Goal: Task Accomplishment & Management: Manage account settings

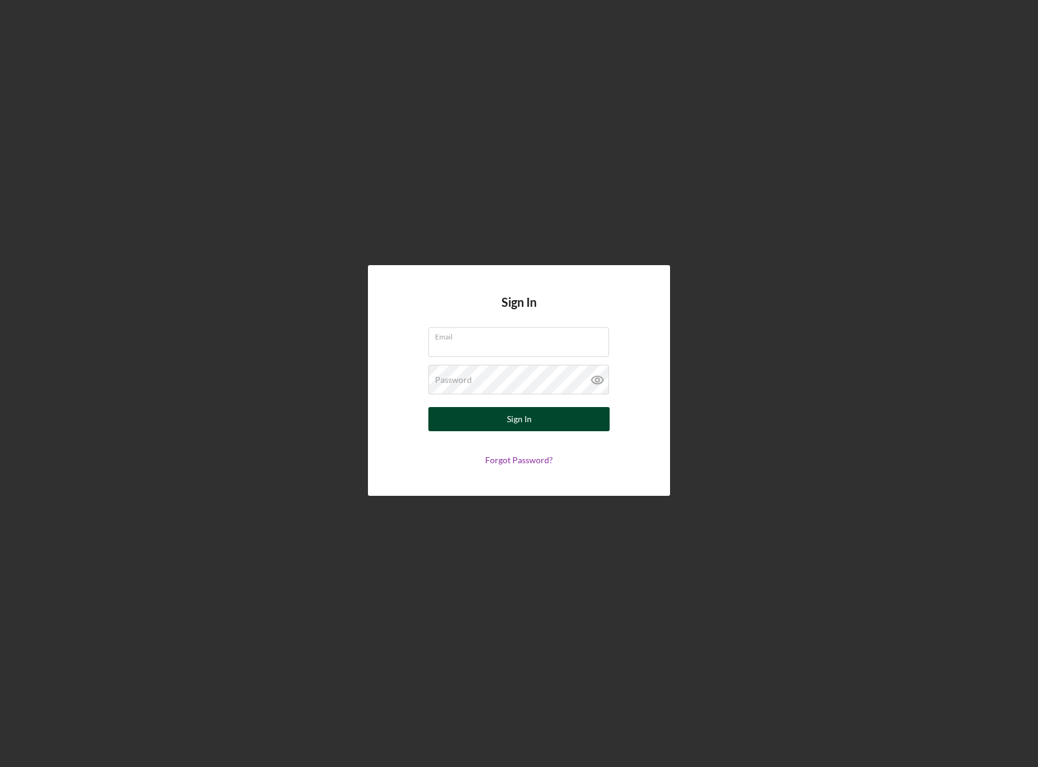
type input "[EMAIL_ADDRESS][DOMAIN_NAME]"
click at [533, 427] on button "Sign In" at bounding box center [518, 419] width 181 height 24
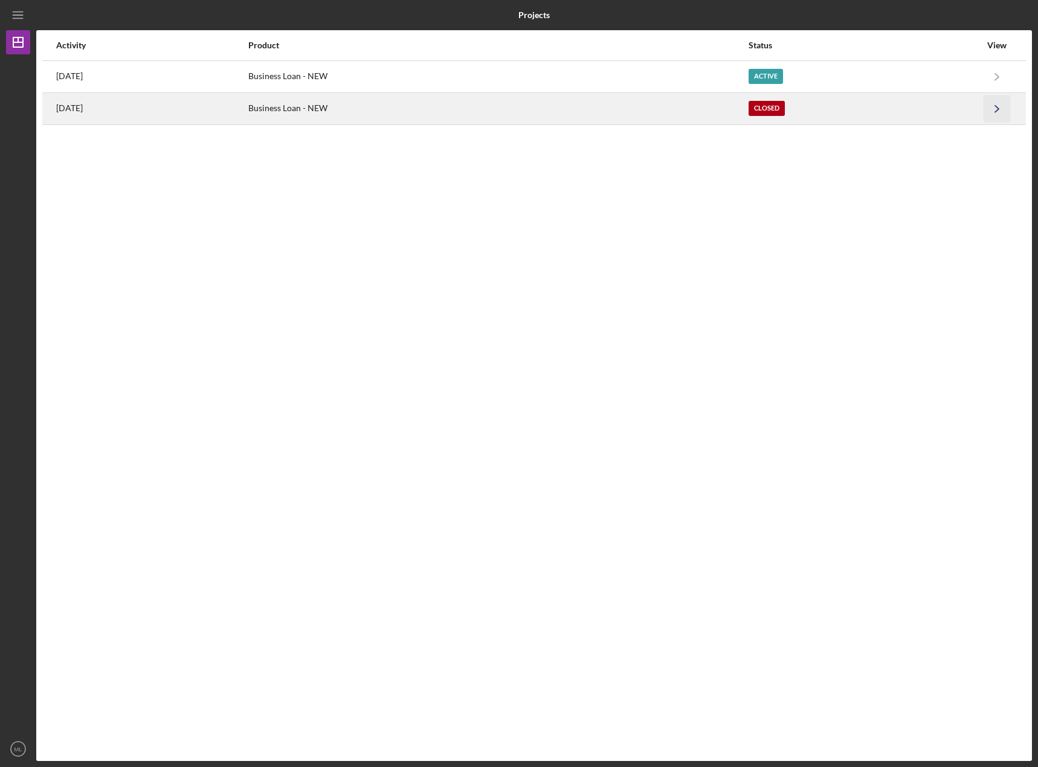
click at [995, 107] on icon "Icon/Navigate" at bounding box center [996, 108] width 27 height 27
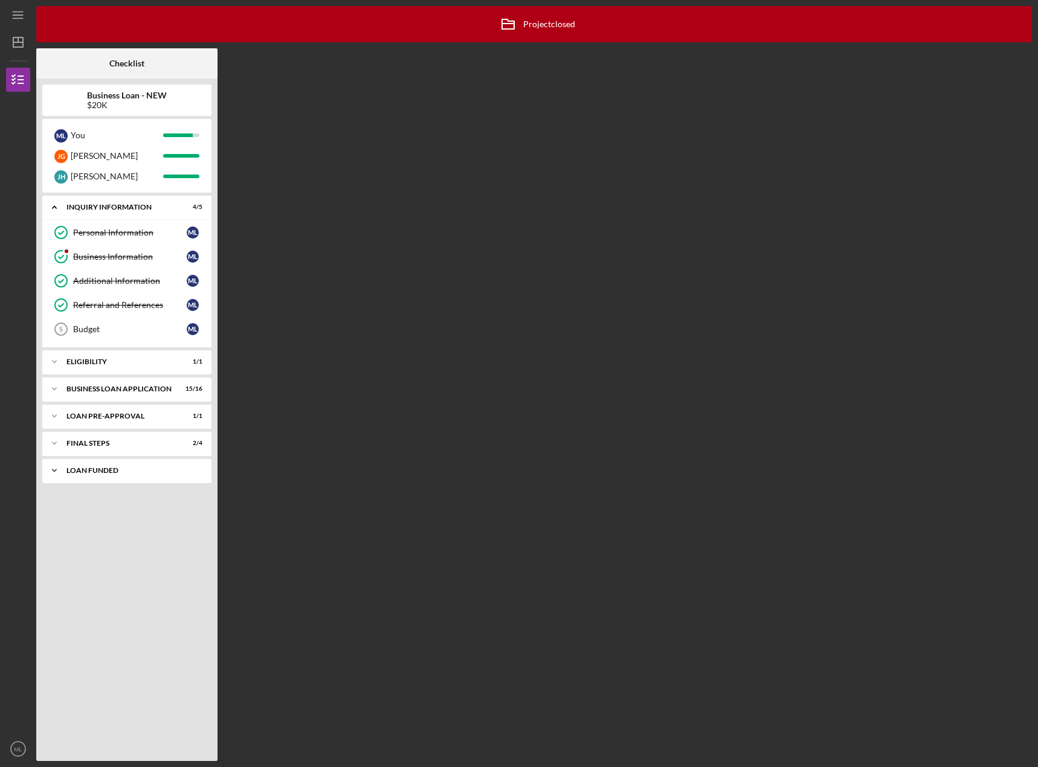
click at [113, 472] on div "LOAN FUNDED" at bounding box center [131, 470] width 130 height 7
click at [98, 440] on div "FINAL STEPS" at bounding box center [131, 443] width 130 height 7
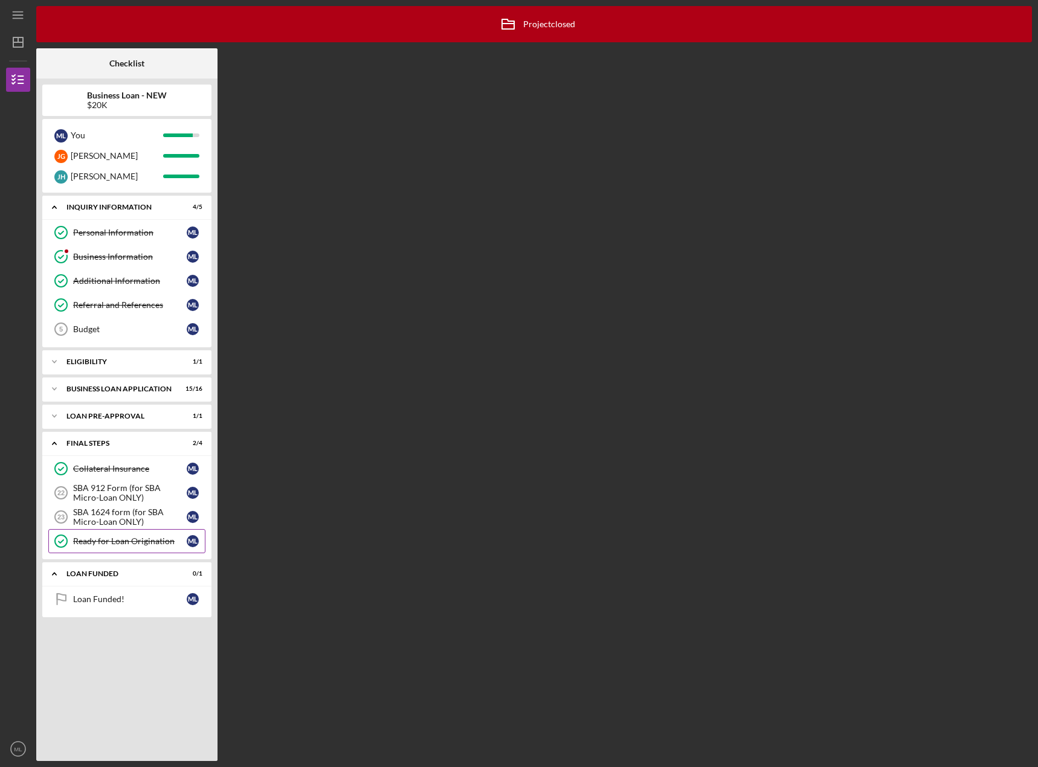
click at [103, 538] on div "Ready for Loan Origination" at bounding box center [130, 541] width 114 height 10
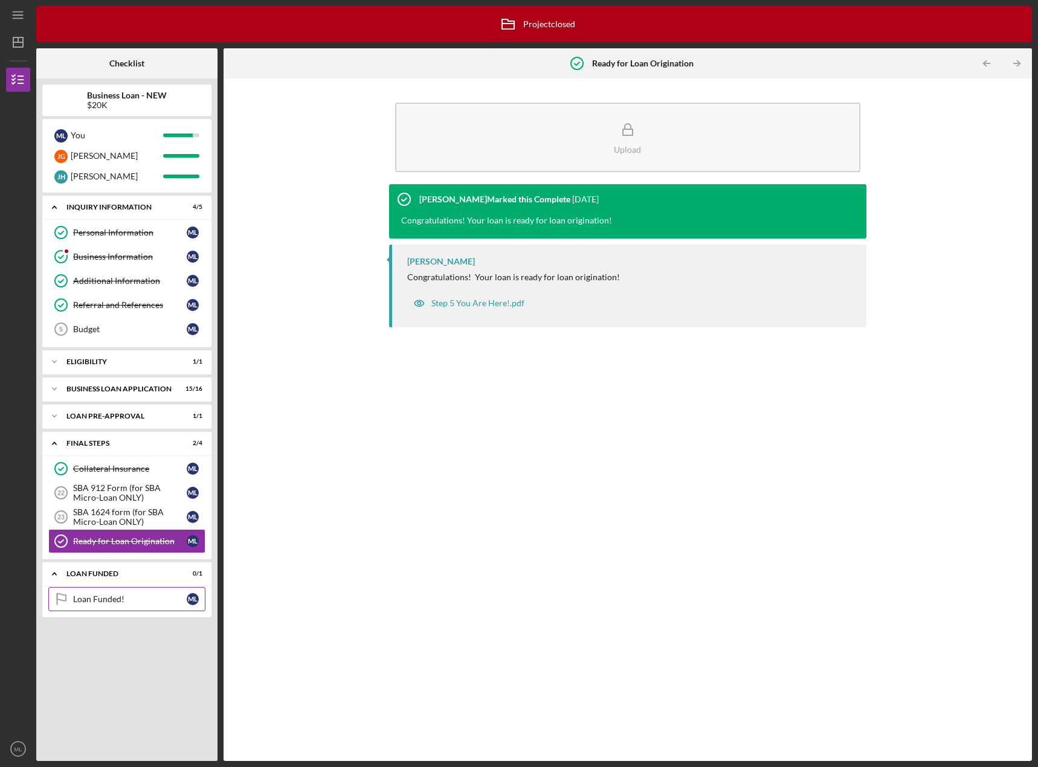
click at [106, 608] on link "Loan Funded! Loan Funded! M L" at bounding box center [126, 599] width 157 height 24
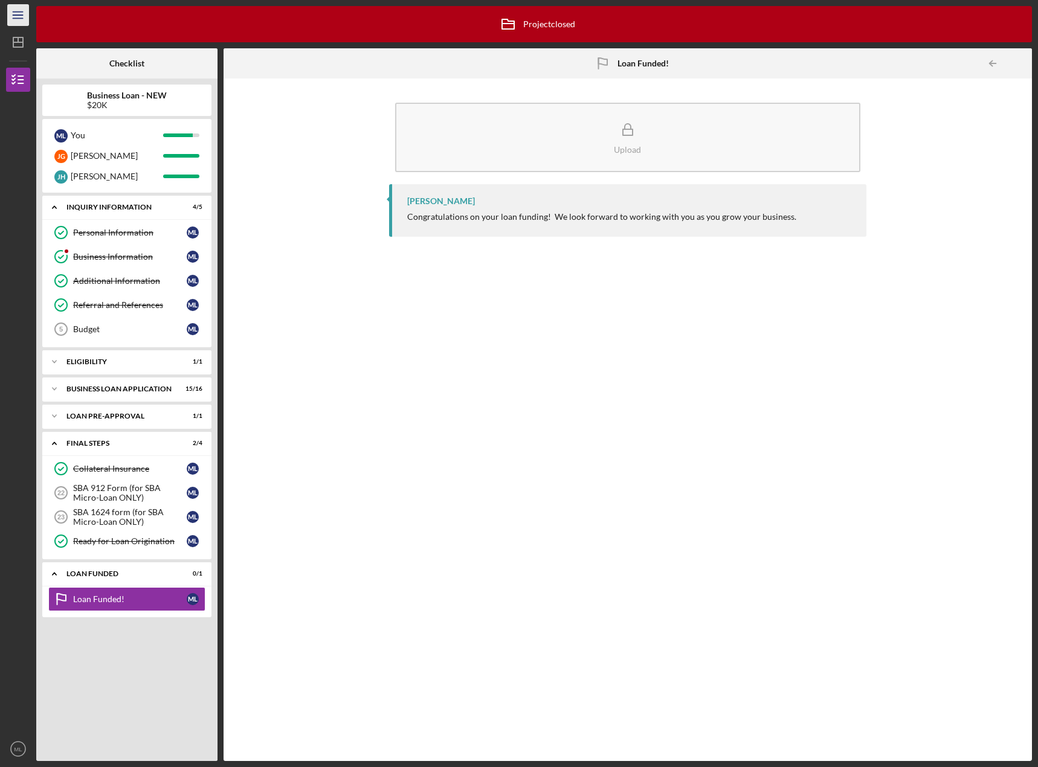
click at [24, 17] on icon "Icon/Menu" at bounding box center [18, 15] width 27 height 27
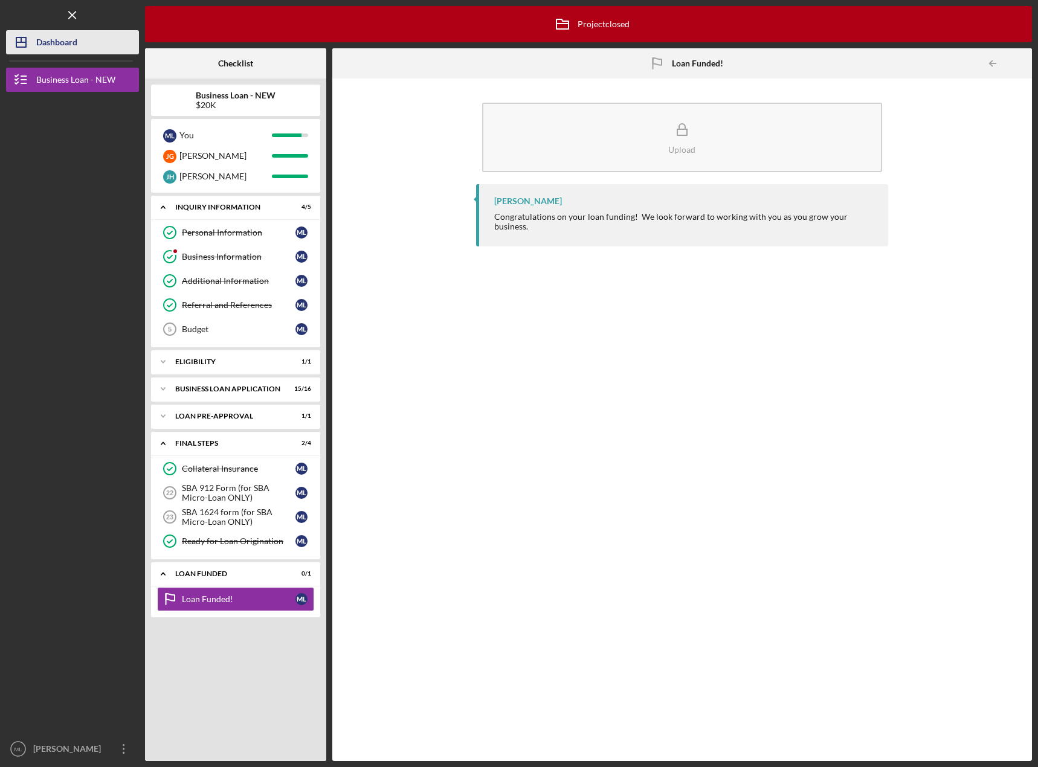
click at [51, 46] on div "Dashboard" at bounding box center [56, 43] width 41 height 27
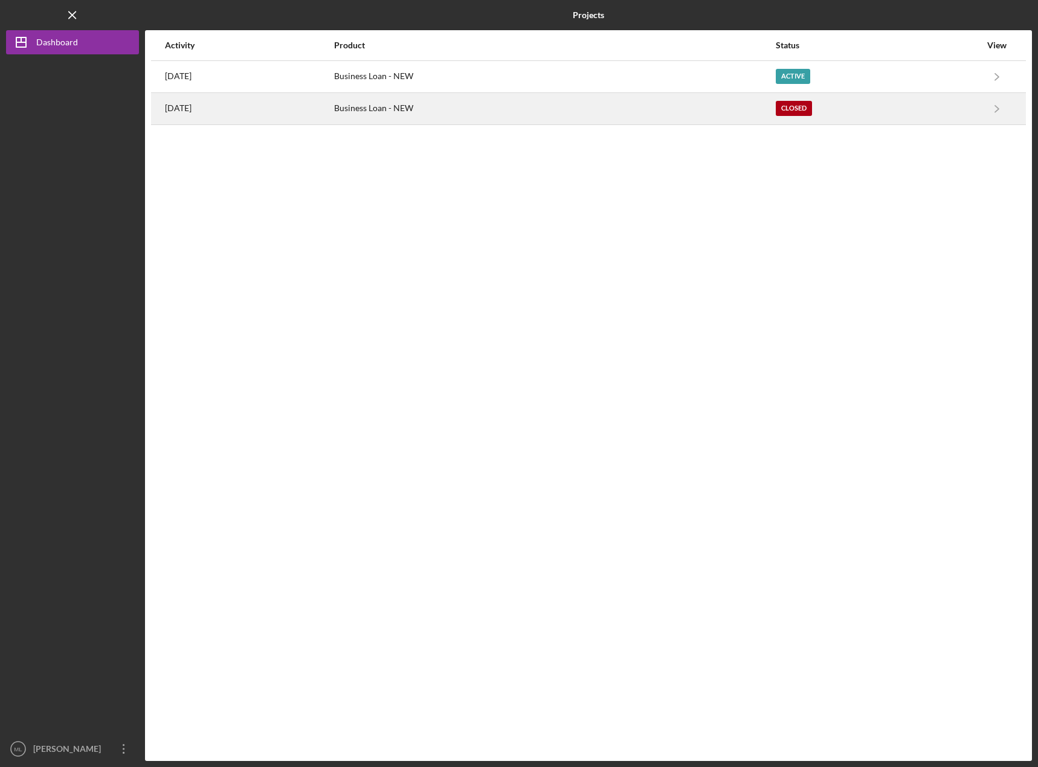
click at [218, 103] on div "[DATE]" at bounding box center [249, 109] width 168 height 30
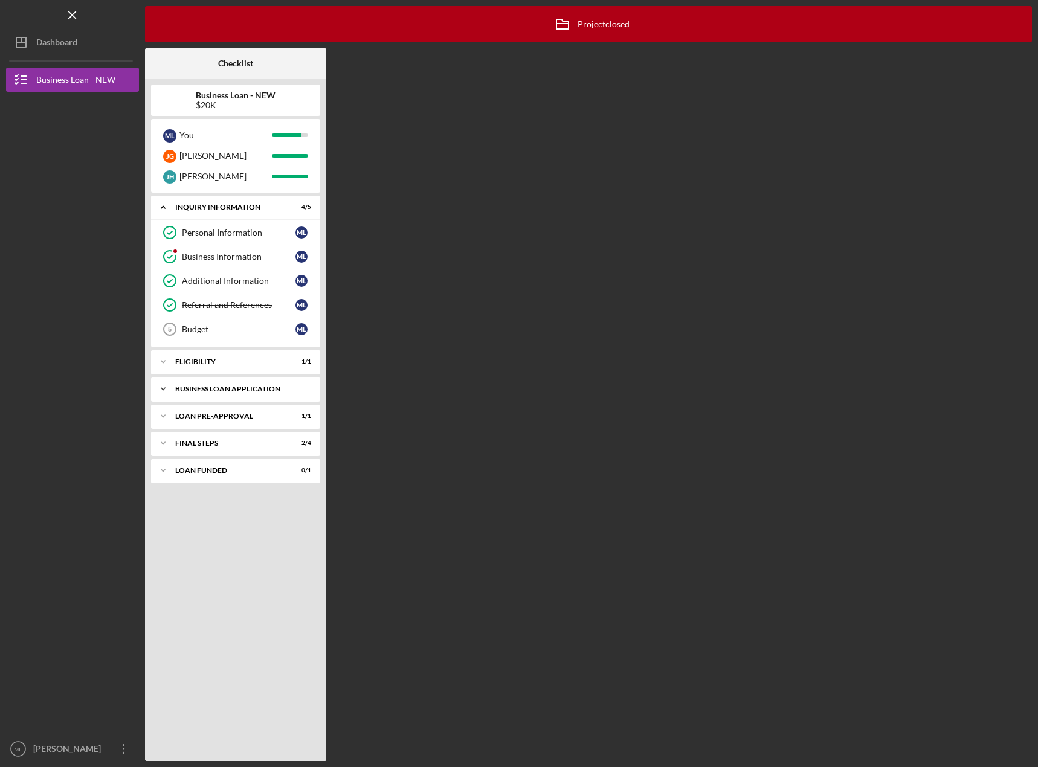
click at [207, 387] on div "BUSINESS LOAN APPLICATION" at bounding box center [240, 388] width 130 height 7
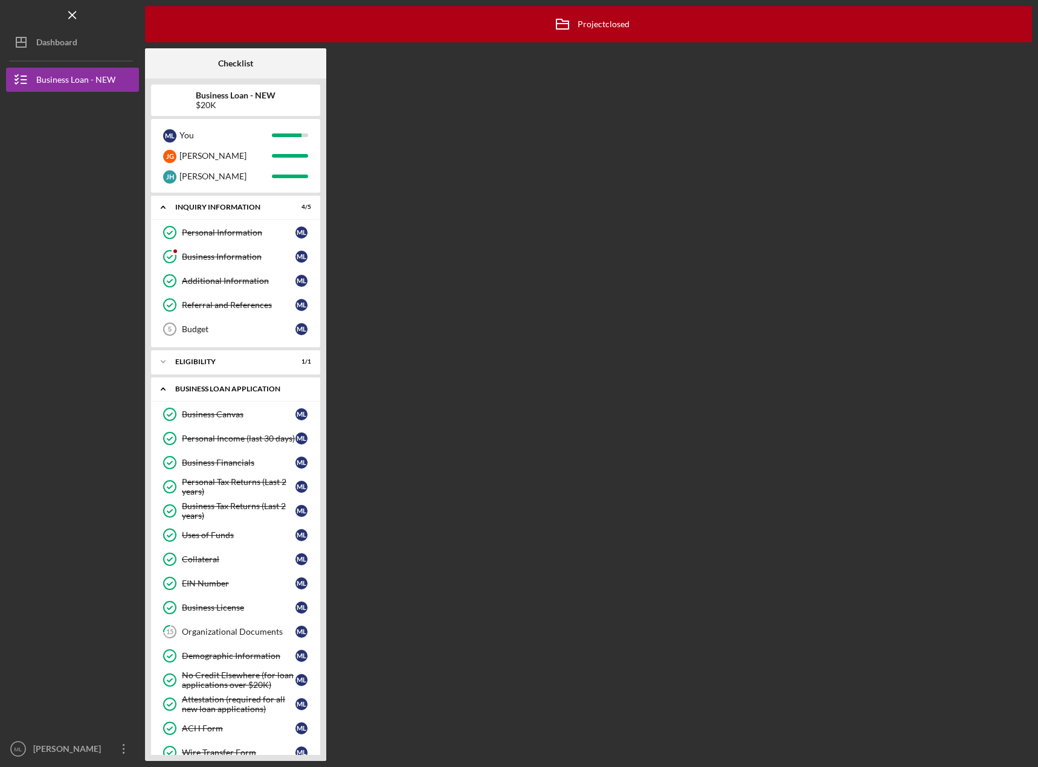
click at [207, 387] on div "BUSINESS LOAN APPLICATION" at bounding box center [240, 388] width 130 height 7
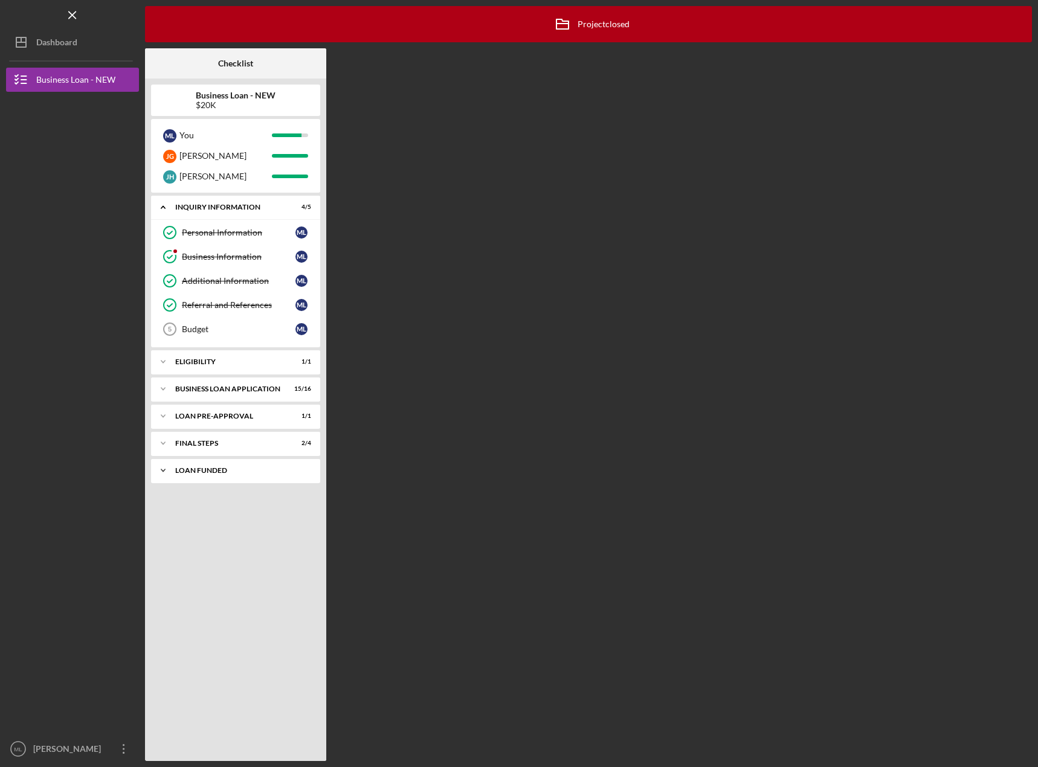
click at [198, 467] on div "LOAN FUNDED" at bounding box center [240, 470] width 130 height 7
click at [201, 494] on div "Loan Funded!" at bounding box center [239, 496] width 114 height 10
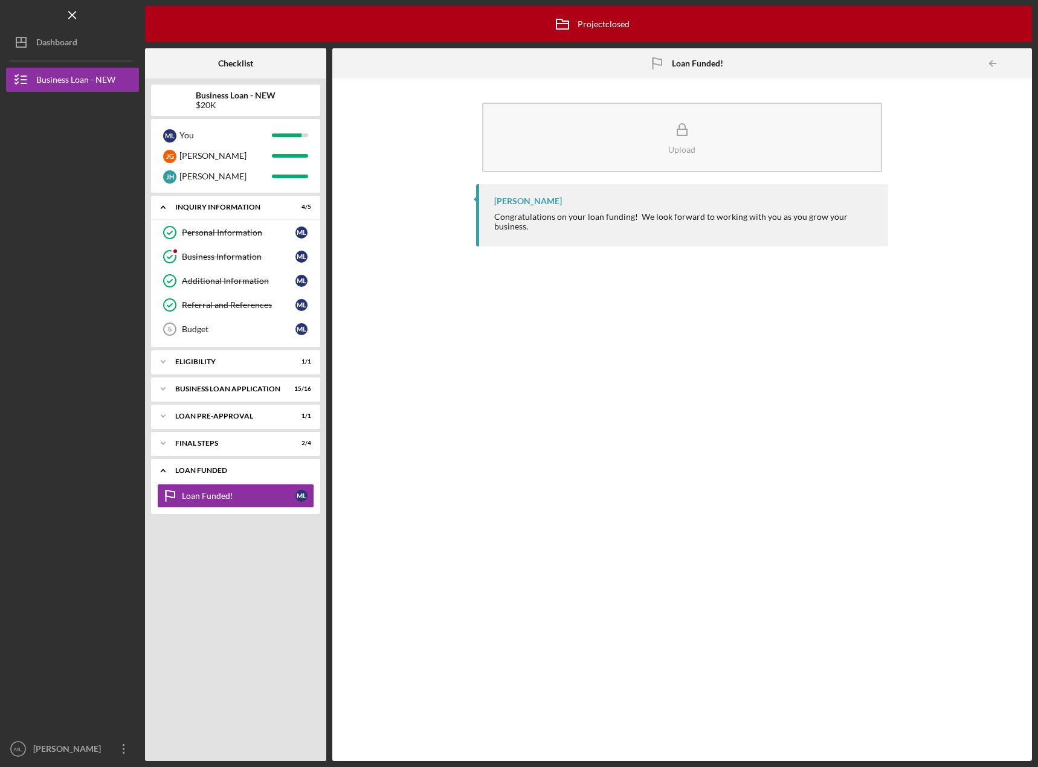
click at [184, 460] on div "Icon/Expander LOAN FUNDED 0 / 1" at bounding box center [235, 470] width 169 height 25
click at [184, 424] on div "Icon/Expander LOAN PRE-APPROVAL 1 / 1" at bounding box center [235, 416] width 169 height 24
click at [191, 412] on div "LOAN PRE-APPROVAL" at bounding box center [240, 415] width 130 height 7
click at [190, 435] on div "Icon/Expander FINAL STEPS 2 / 4" at bounding box center [235, 443] width 169 height 24
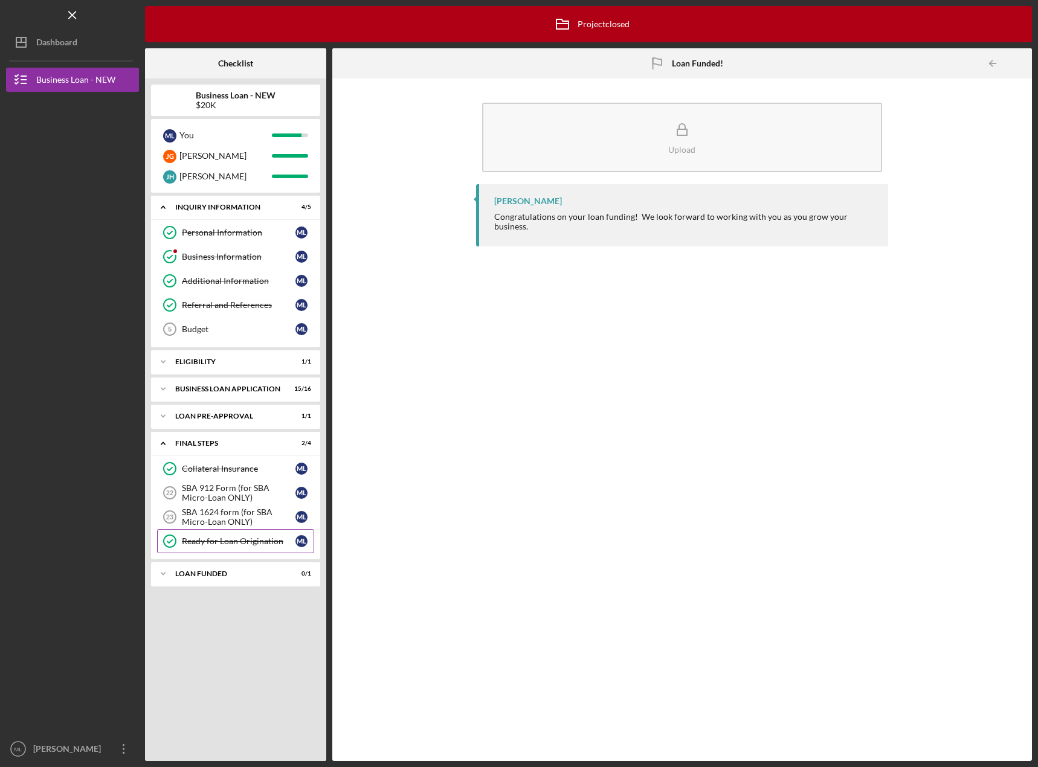
click at [219, 541] on div "Ready for Loan Origination" at bounding box center [239, 541] width 114 height 10
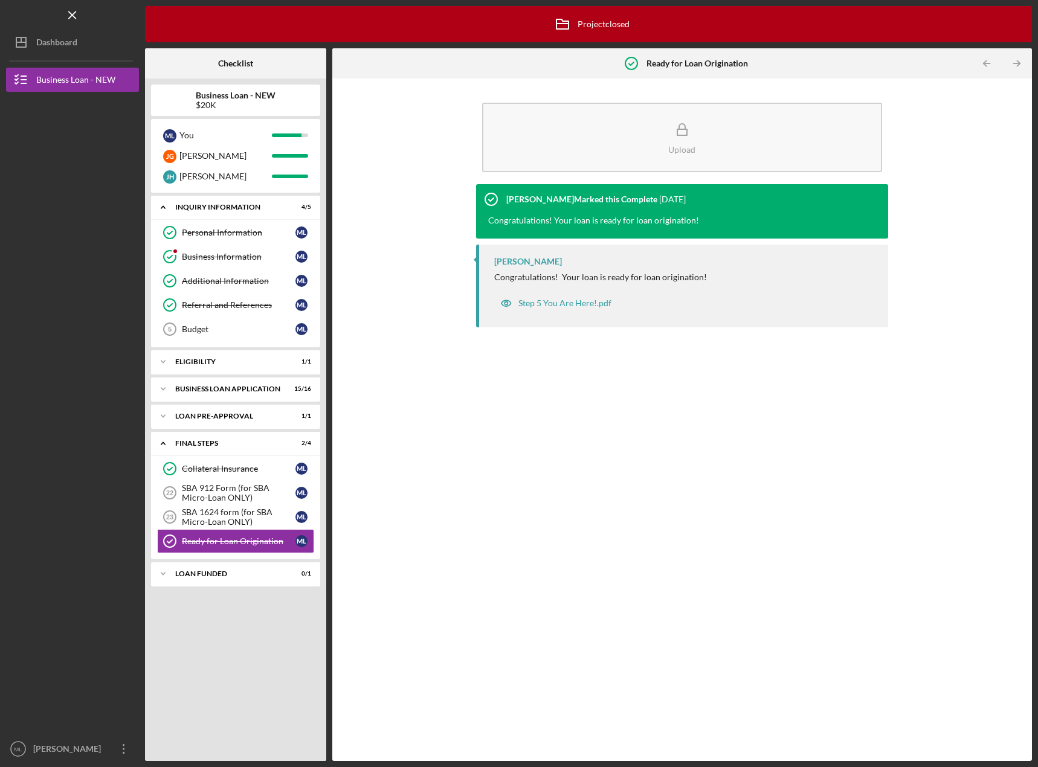
click at [566, 201] on div "[PERSON_NAME] Marked this Complete" at bounding box center [581, 199] width 151 height 10
click at [164, 441] on icon "Icon/Expander" at bounding box center [163, 443] width 24 height 24
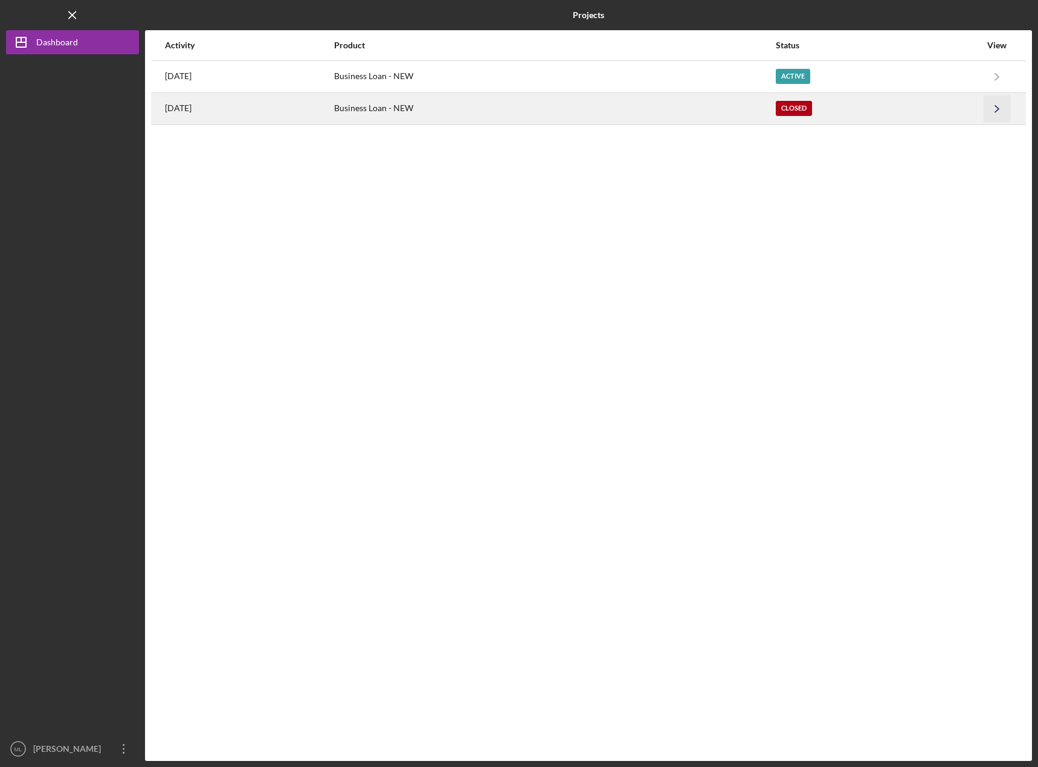
click at [999, 110] on icon "Icon/Navigate" at bounding box center [996, 108] width 27 height 27
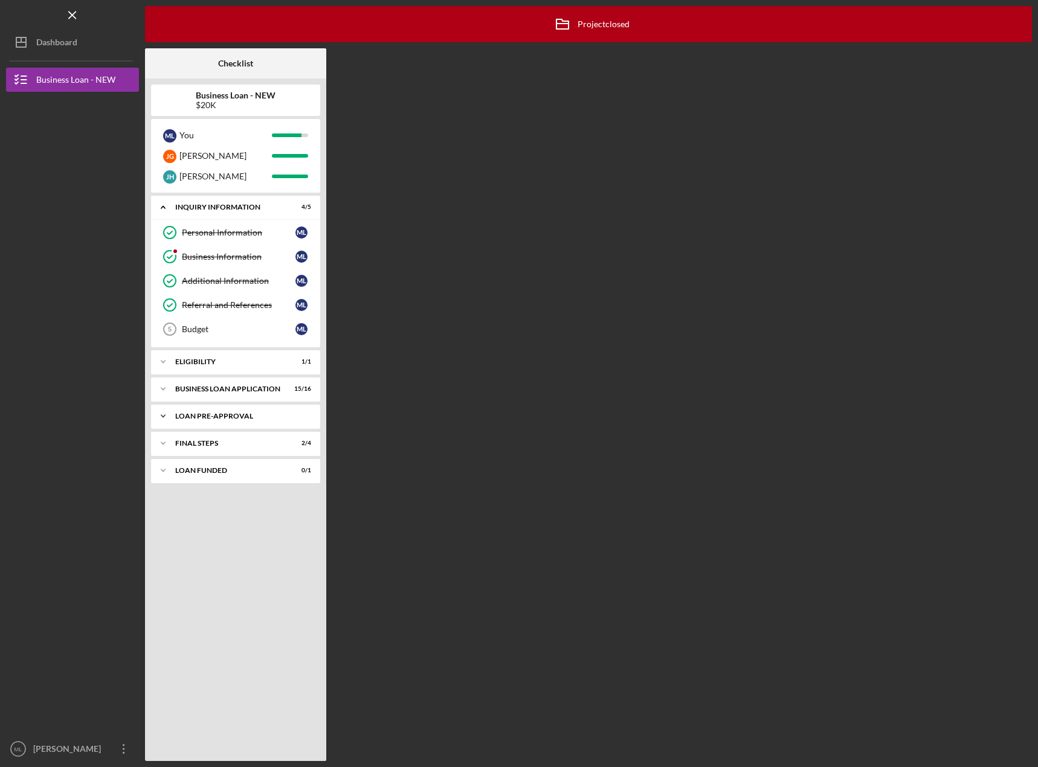
click at [163, 209] on polyline at bounding box center [163, 208] width 4 height 2
click at [161, 419] on icon "Icon/Expander" at bounding box center [163, 416] width 24 height 24
click at [168, 388] on icon "Icon/Expander" at bounding box center [163, 389] width 24 height 24
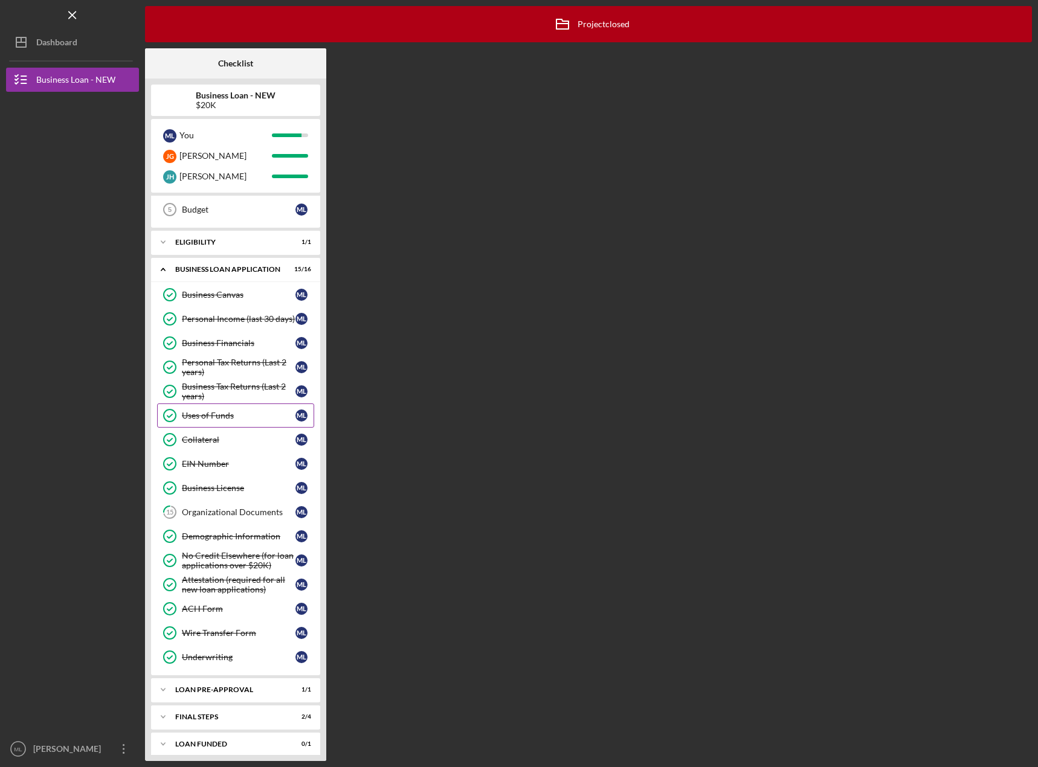
scroll to position [127, 0]
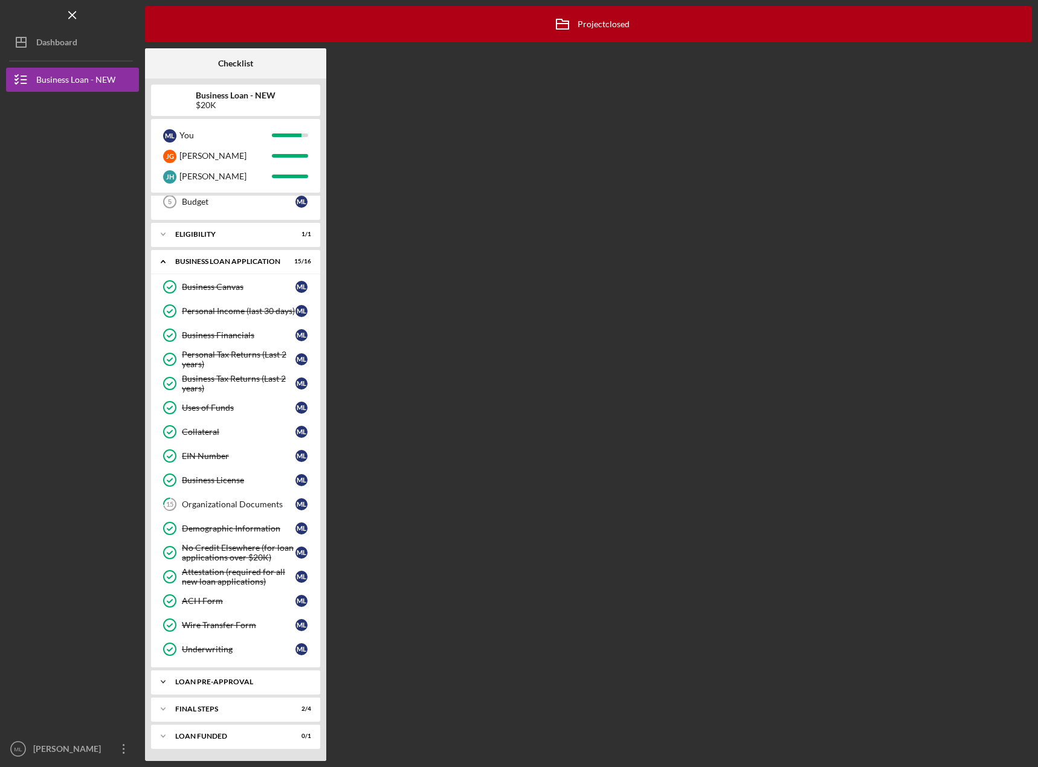
click at [168, 675] on icon "Icon/Expander" at bounding box center [163, 682] width 24 height 24
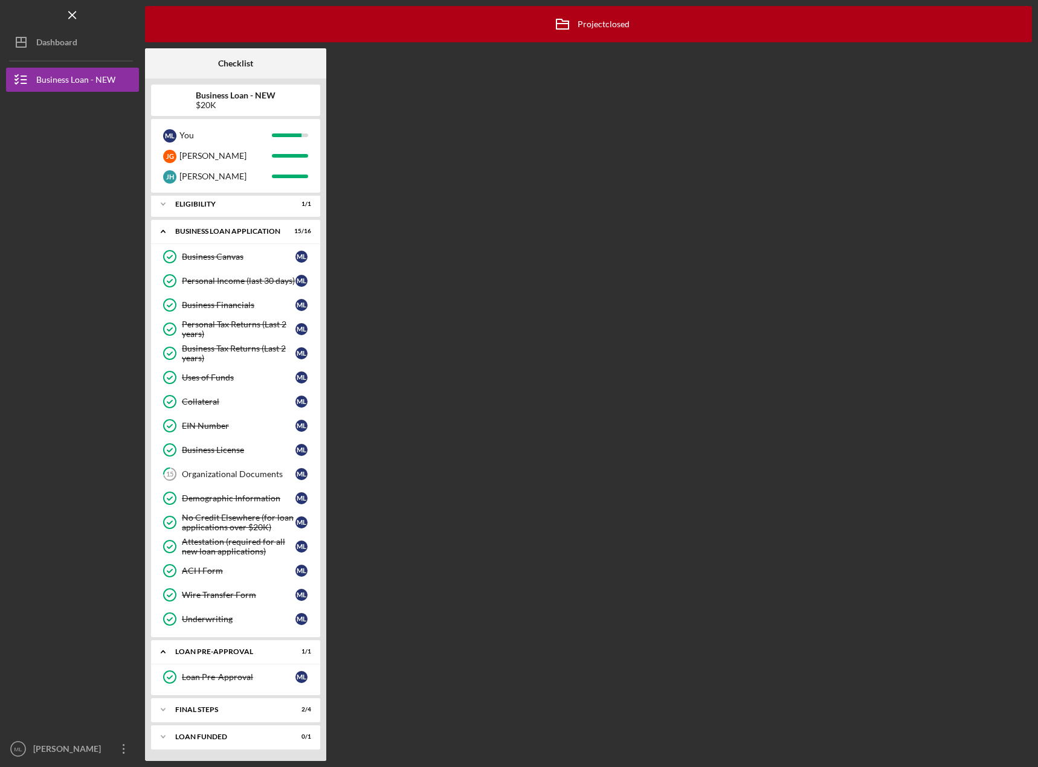
scroll to position [158, 0]
click at [162, 704] on icon "Icon/Expander" at bounding box center [163, 709] width 24 height 24
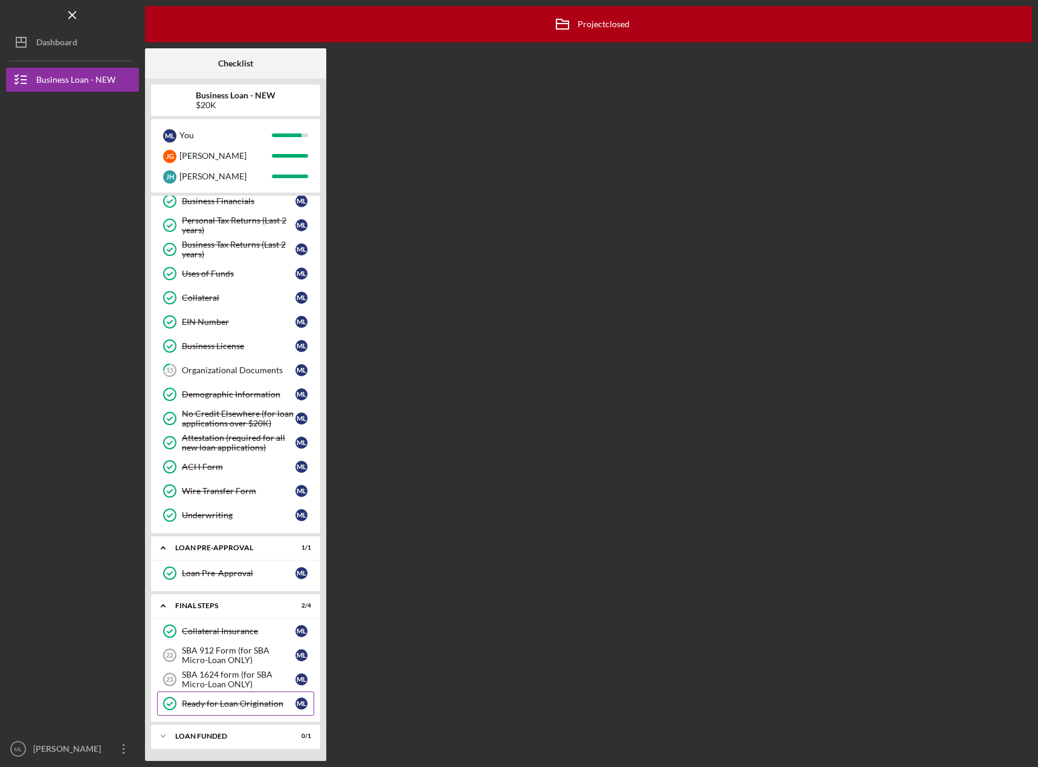
click at [193, 704] on div "Ready for Loan Origination" at bounding box center [239, 704] width 114 height 10
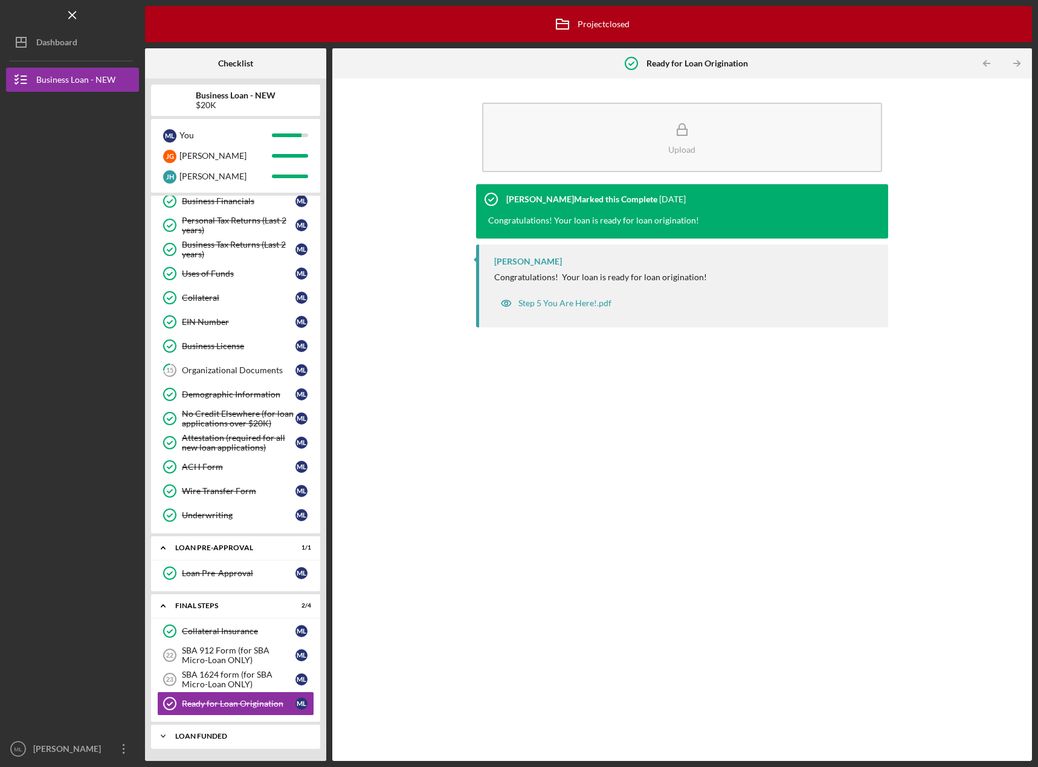
click at [170, 736] on icon "Icon/Expander" at bounding box center [163, 736] width 24 height 24
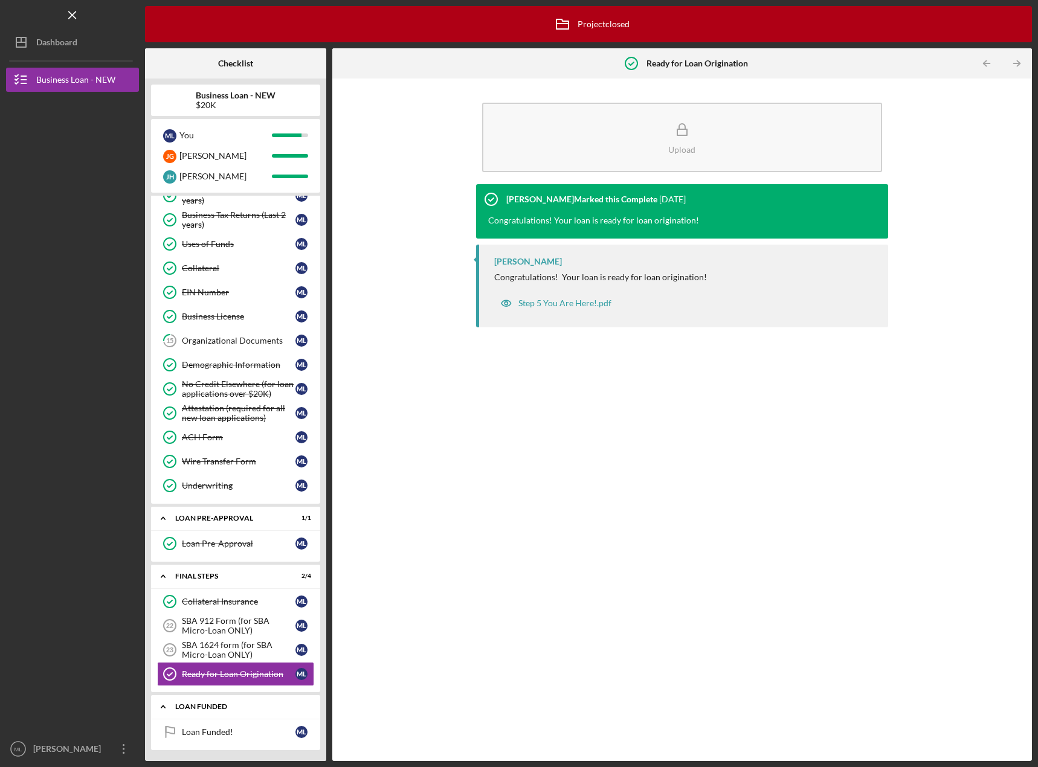
scroll to position [292, 0]
click at [202, 732] on div "Loan Funded!" at bounding box center [239, 731] width 114 height 10
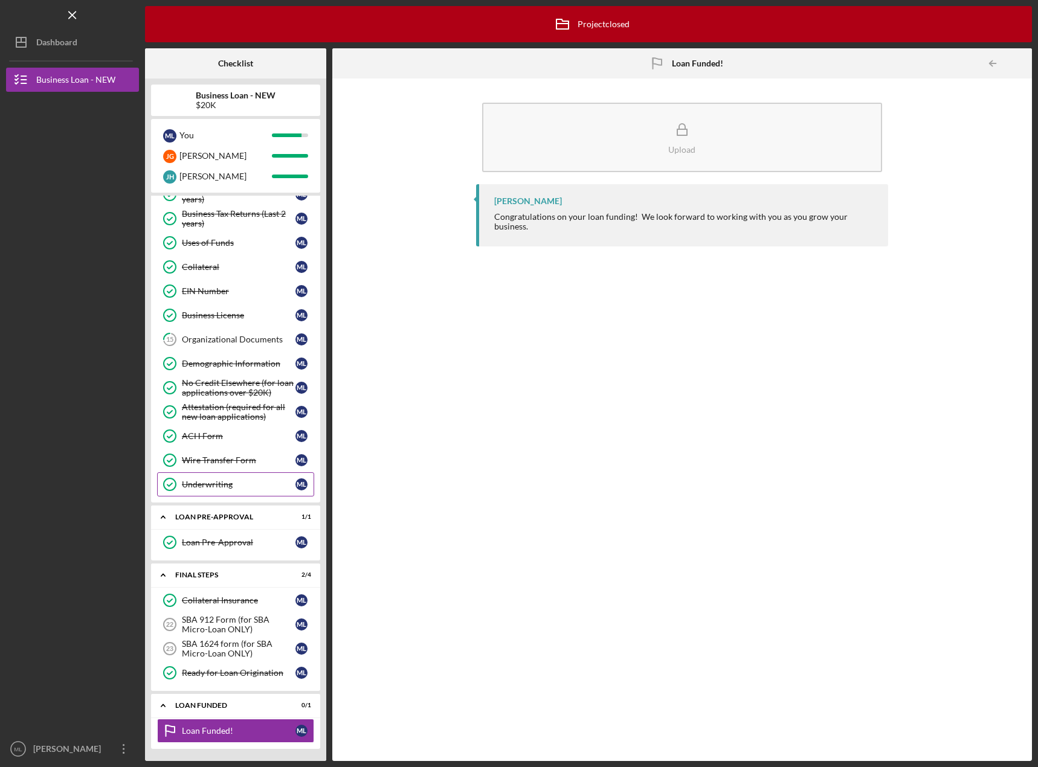
click at [184, 483] on div "Underwriting" at bounding box center [239, 485] width 114 height 10
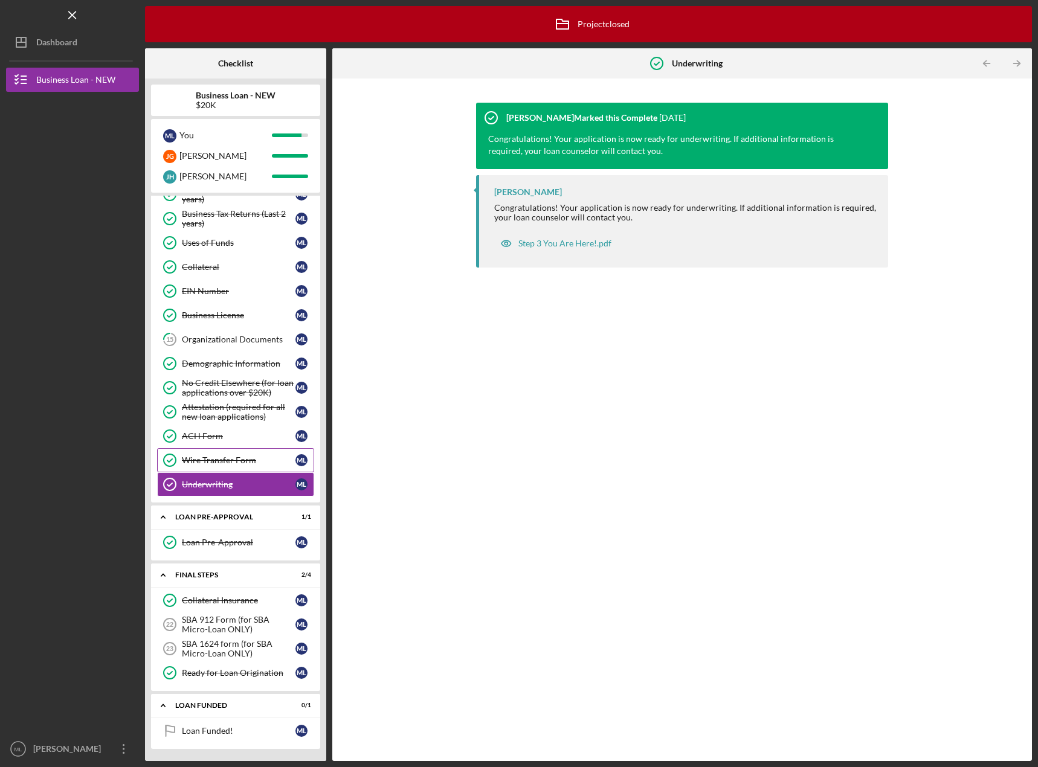
click at [191, 465] on div "Wire Transfer Form" at bounding box center [239, 460] width 114 height 10
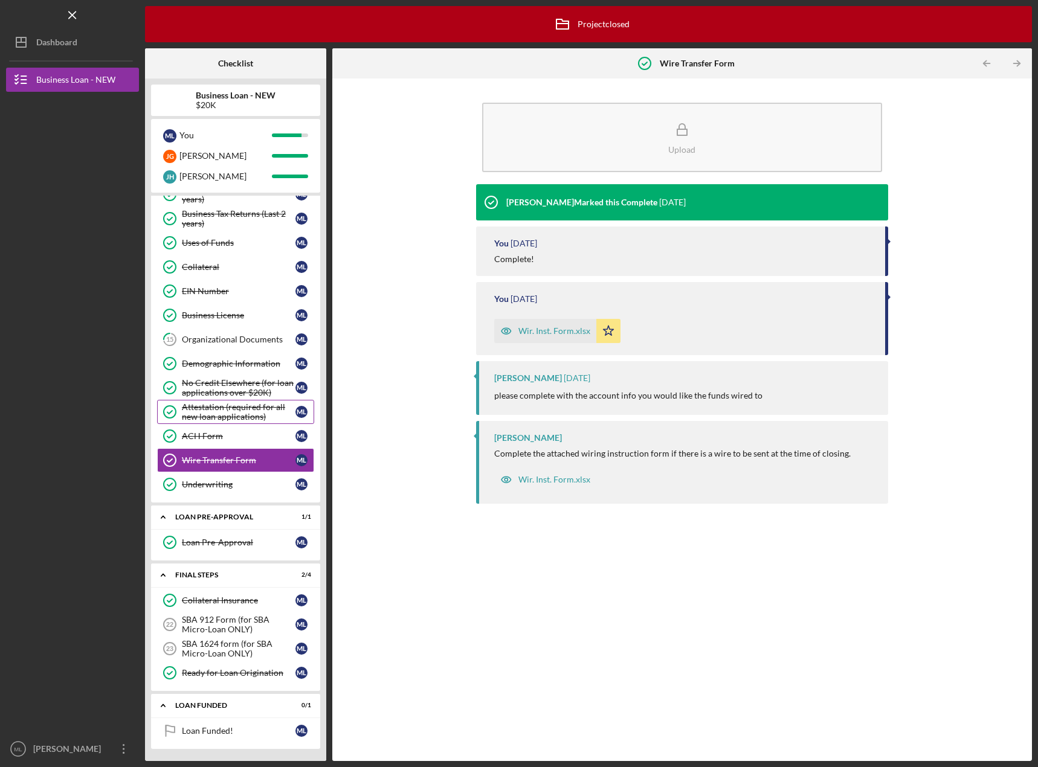
click at [190, 416] on div "Attestation (required for all new loan applications)" at bounding box center [239, 411] width 114 height 19
